Goal: Find specific page/section: Find specific page/section

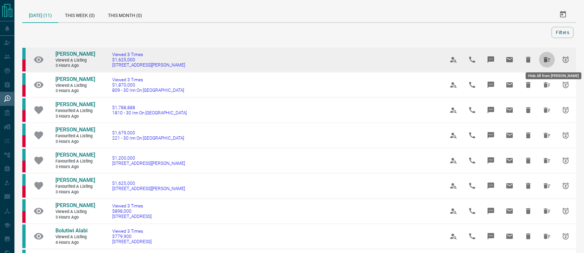
click at [545, 61] on icon "Hide All from Trista Lin" at bounding box center [547, 59] width 7 height 5
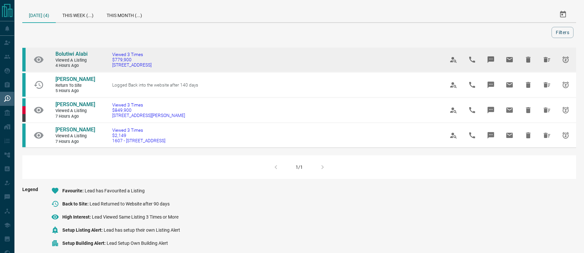
drag, startPoint x: 164, startPoint y: 69, endPoint x: 110, endPoint y: 70, distance: 54.1
click at [110, 70] on td "Viewed 3 Times $779,900 [STREET_ADDRESS]" at bounding box center [268, 59] width 332 height 25
copy span "[STREET_ADDRESS]"
click at [72, 54] on span "Bolutiwi Alabi" at bounding box center [71, 54] width 32 height 6
click at [547, 60] on icon "Hide All from Bolutiwi Alabi" at bounding box center [547, 60] width 8 height 8
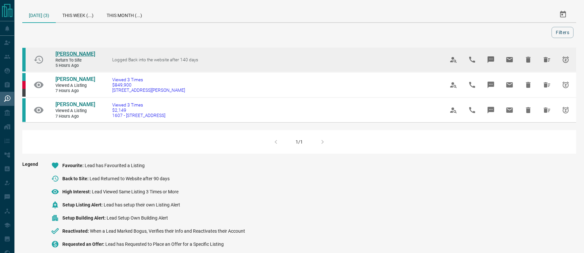
click at [70, 54] on span "[PERSON_NAME]" at bounding box center [75, 54] width 40 height 6
click at [543, 60] on icon "Hide All from Chandan Bajaj" at bounding box center [547, 60] width 8 height 8
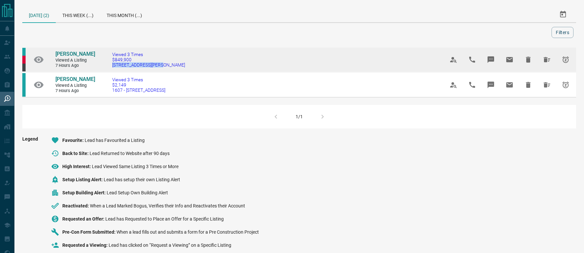
drag, startPoint x: 164, startPoint y: 69, endPoint x: 104, endPoint y: 68, distance: 59.7
click at [104, 68] on td "Viewed 3 Times $849,900 [STREET_ADDRESS][PERSON_NAME]" at bounding box center [268, 59] width 332 height 25
copy span "[STREET_ADDRESS][PERSON_NAME]"
click at [79, 55] on span "[PERSON_NAME]" at bounding box center [75, 54] width 40 height 6
click at [548, 59] on icon "Hide All from Sarah Salih" at bounding box center [547, 59] width 7 height 5
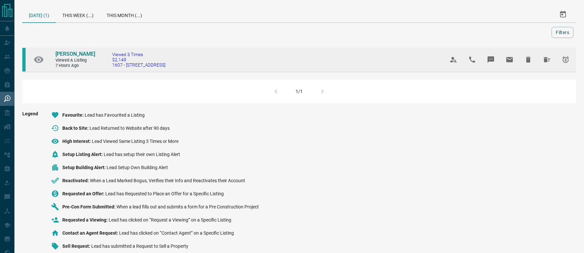
drag, startPoint x: 177, startPoint y: 71, endPoint x: 111, endPoint y: 70, distance: 66.6
click at [111, 70] on td "Viewed 3 Times $2,149 1607 - [STREET_ADDRESS]" at bounding box center [268, 59] width 332 height 25
copy span "1607 - [STREET_ADDRESS]"
click at [62, 51] on span "[PERSON_NAME]" at bounding box center [75, 54] width 40 height 6
click at [548, 62] on icon "Hide All from Trevor Fettes" at bounding box center [547, 60] width 8 height 8
